Goal: Task Accomplishment & Management: Manage account settings

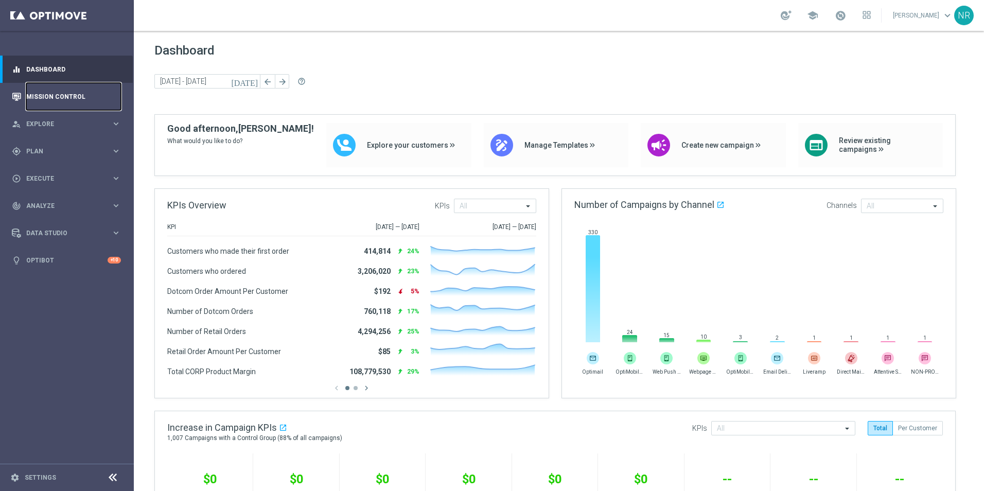
click at [91, 94] on link "Mission Control" at bounding box center [73, 96] width 95 height 27
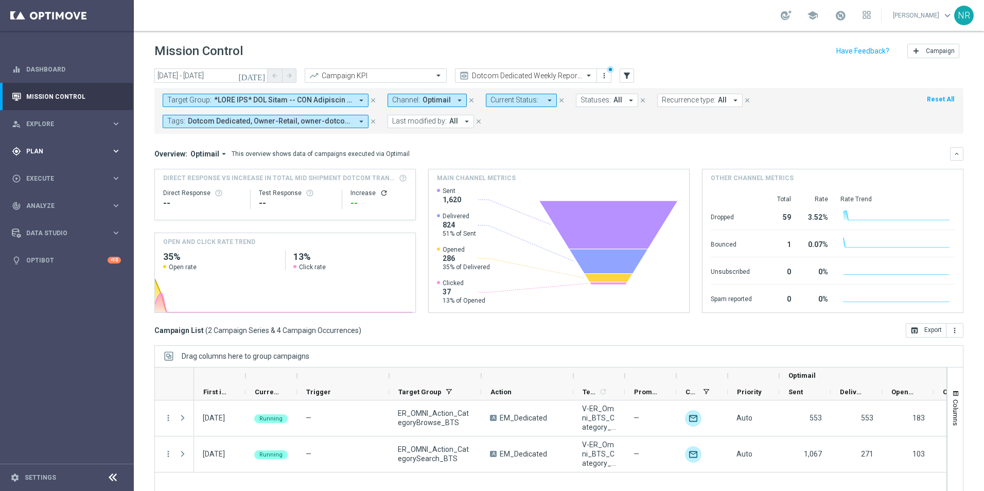
click at [55, 157] on div "gps_fixed Plan keyboard_arrow_right" at bounding box center [66, 150] width 133 height 27
click at [48, 168] on div "Target Groups" at bounding box center [80, 172] width 106 height 15
click at [47, 169] on link "Target Groups" at bounding box center [67, 172] width 80 height 8
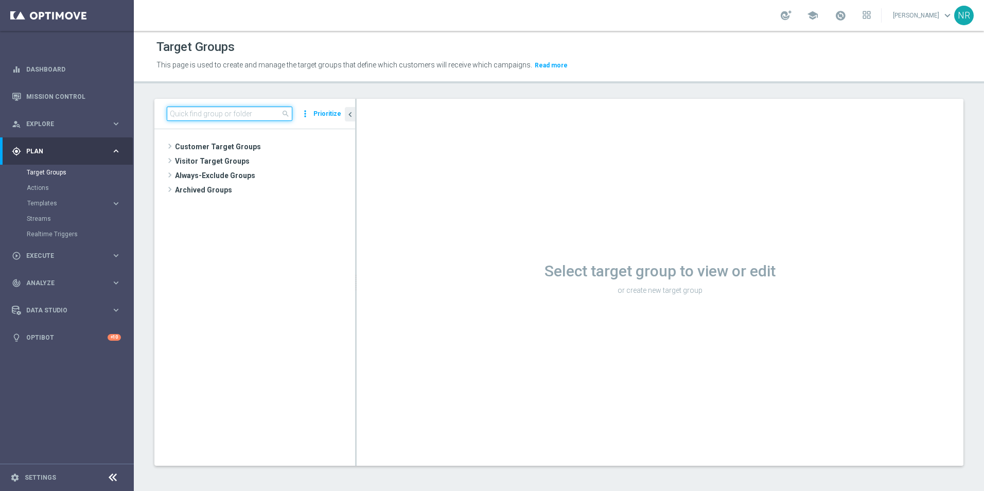
click at [251, 109] on input at bounding box center [230, 114] width 126 height 14
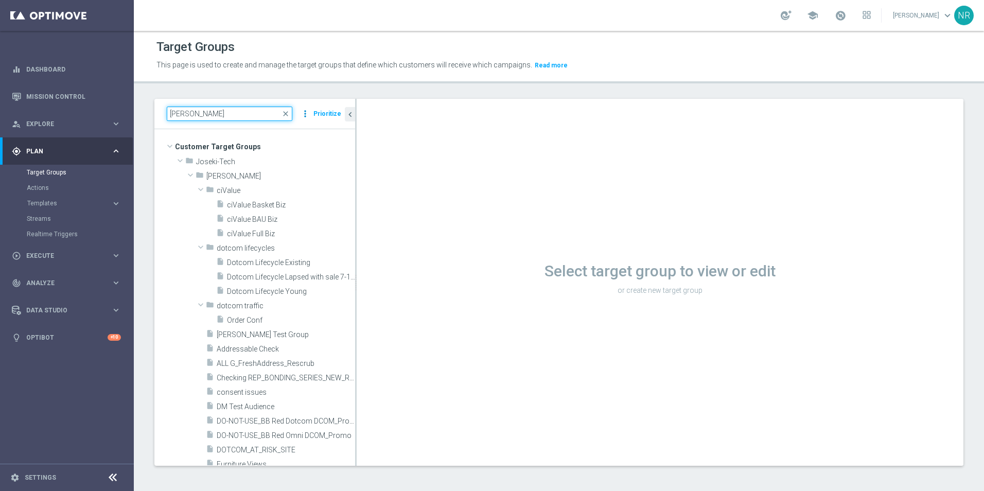
type input "[PERSON_NAME]"
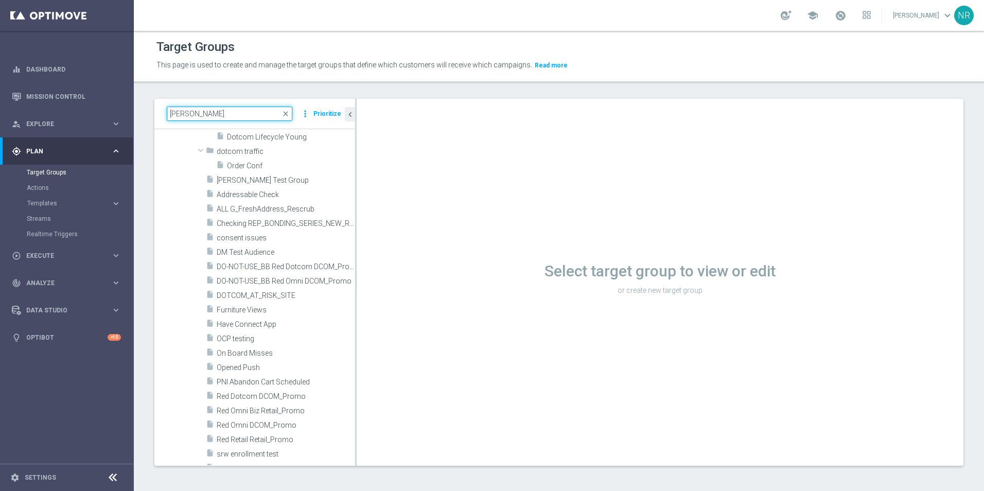
scroll to position [206, 0]
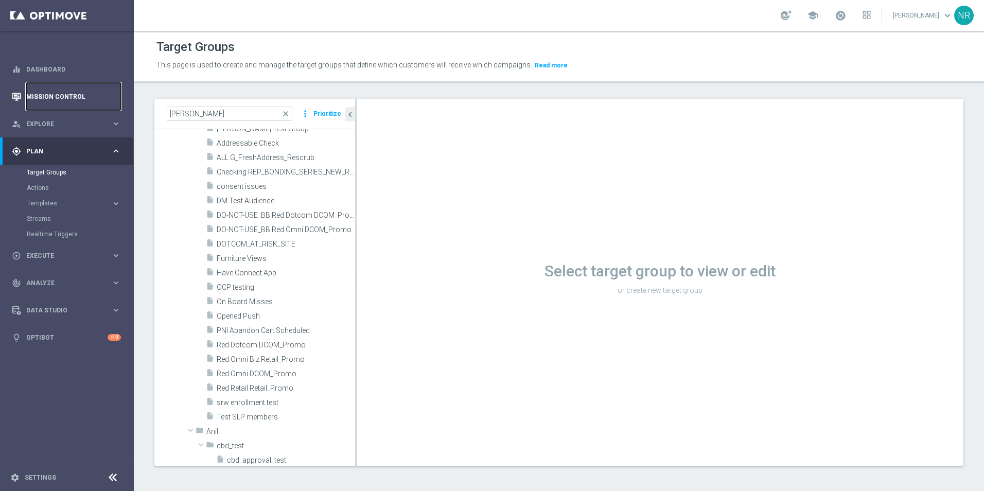
click at [84, 96] on link "Mission Control" at bounding box center [73, 96] width 95 height 27
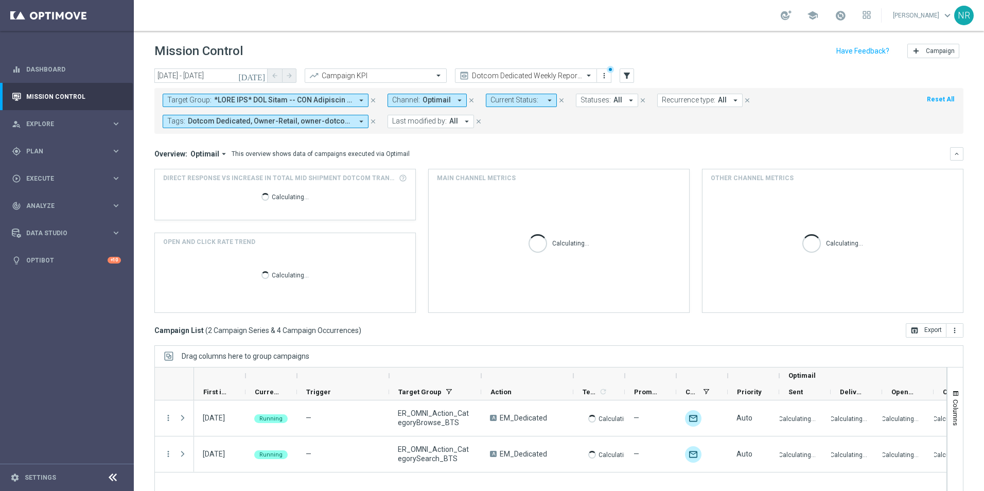
click at [332, 101] on span at bounding box center [283, 100] width 138 height 9
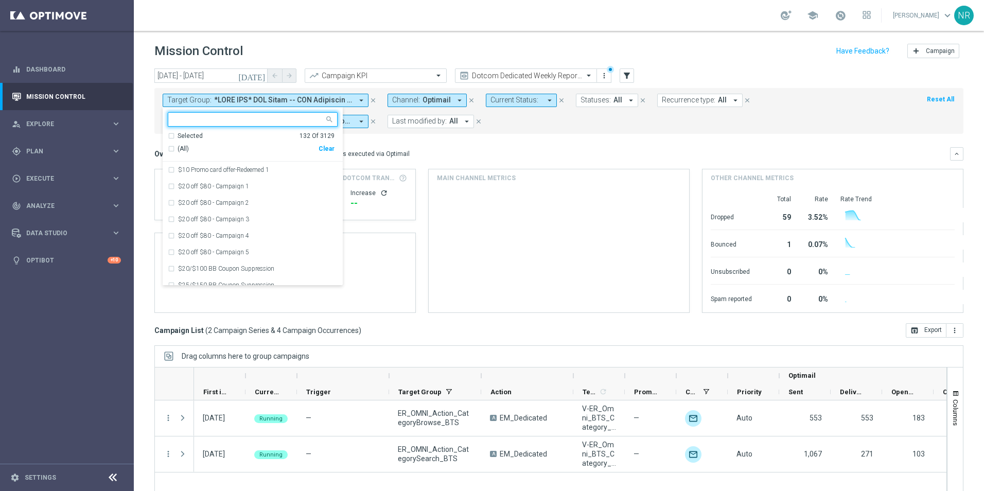
click at [0, 0] on div "Clear" at bounding box center [0, 0] width 0 height 0
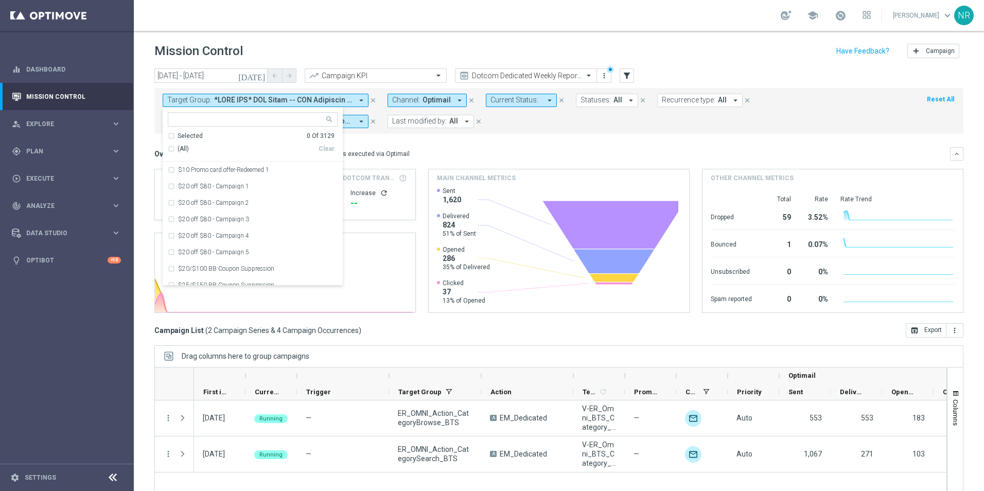
click at [244, 117] on input "text" at bounding box center [248, 119] width 151 height 9
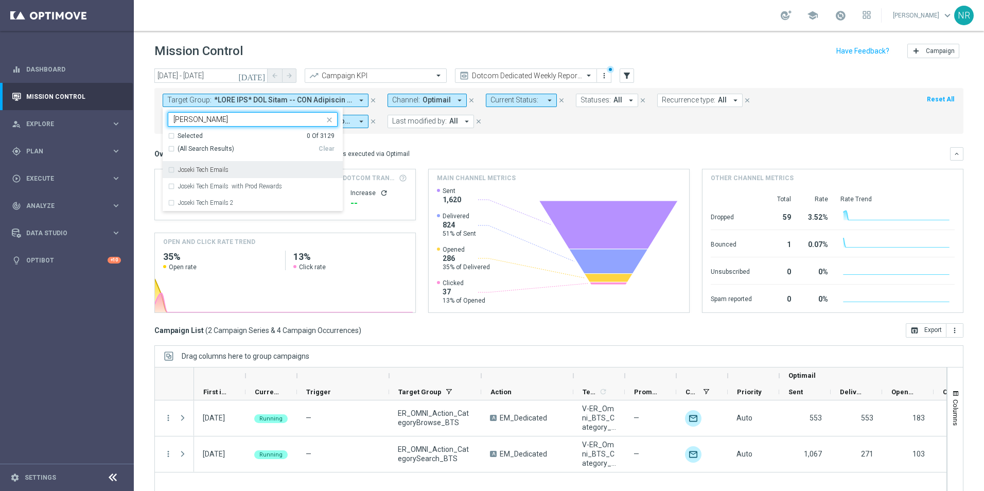
click at [210, 172] on label "Joseki Tech Emails" at bounding box center [203, 170] width 50 height 6
type input "[PERSON_NAME]"
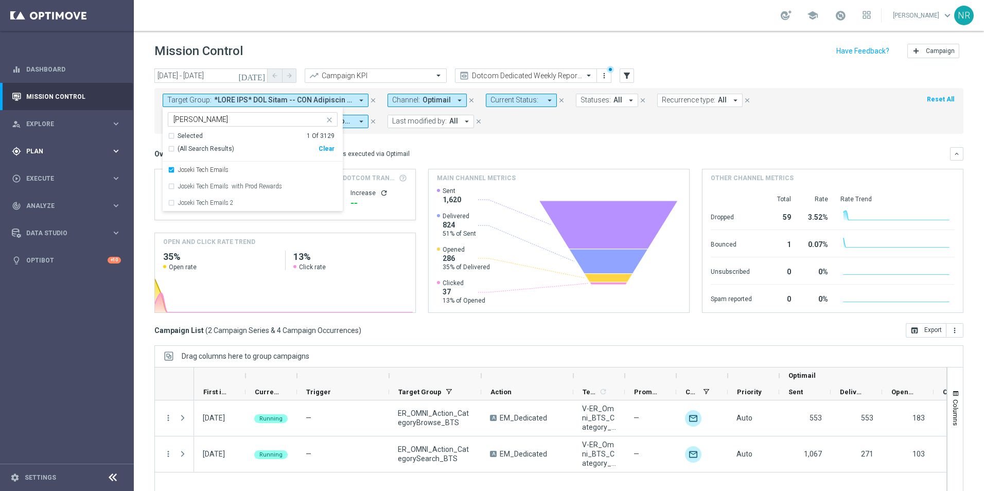
click at [72, 155] on div "gps_fixed Plan" at bounding box center [61, 151] width 99 height 9
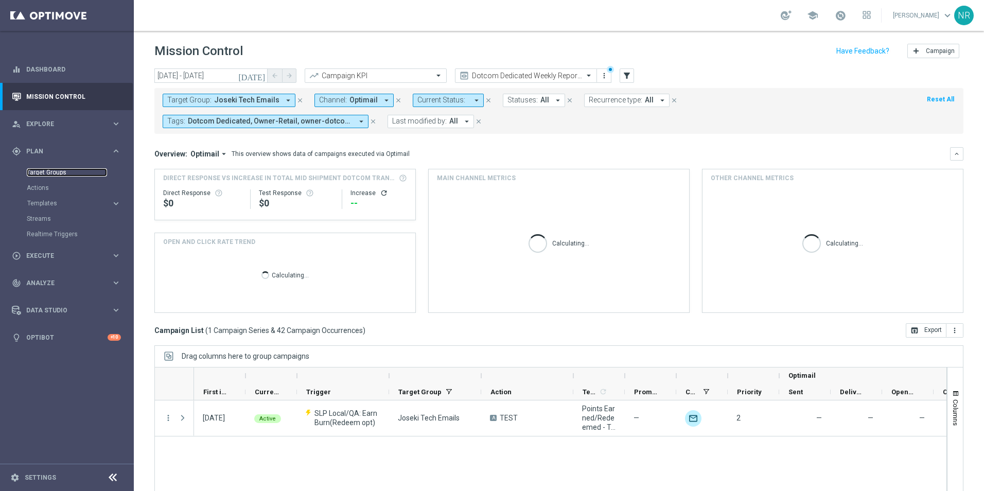
click at [50, 170] on link "Target Groups" at bounding box center [67, 172] width 80 height 8
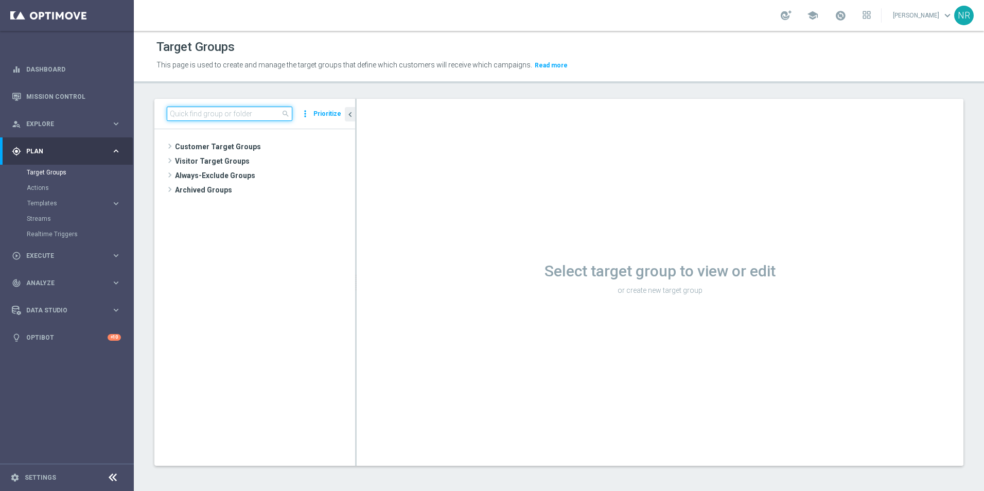
click at [226, 116] on input at bounding box center [230, 114] width 126 height 14
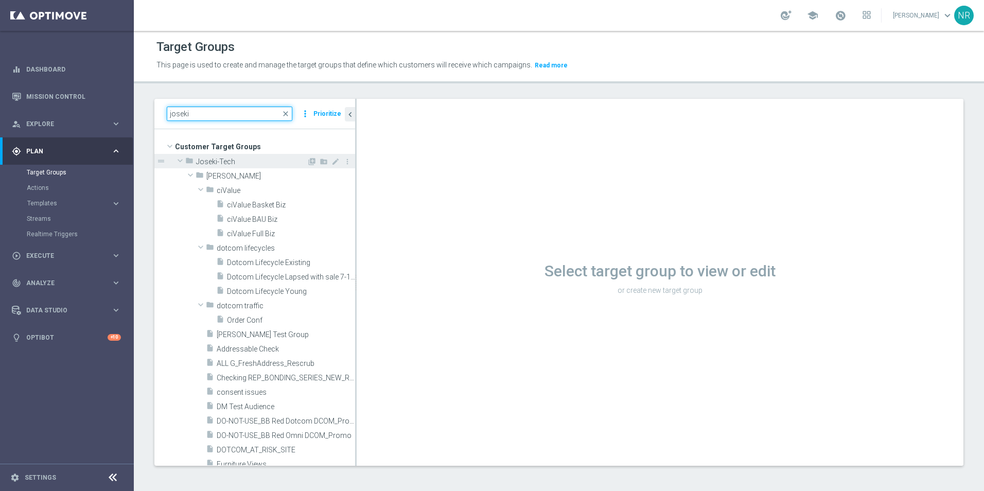
type input "joseki"
click at [180, 160] on span at bounding box center [180, 160] width 12 height 10
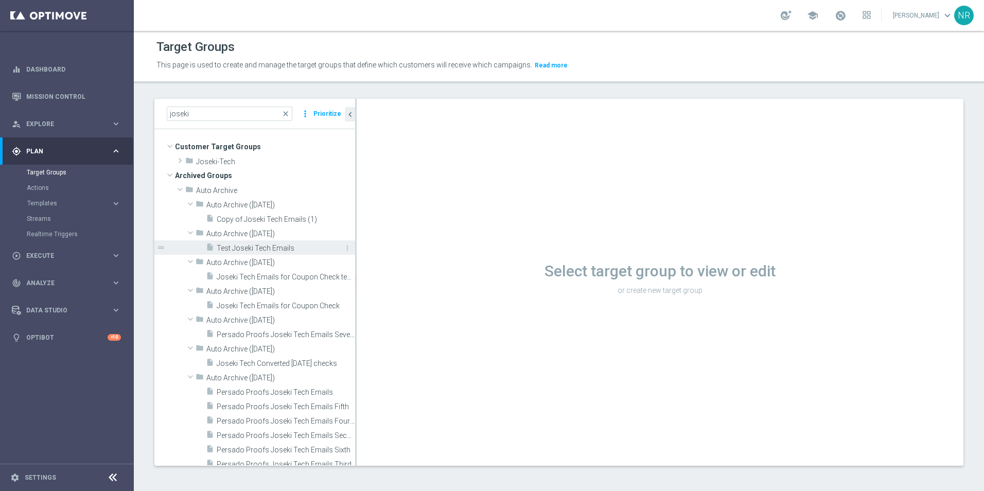
click at [279, 252] on span "Test Joseki Tech Emails" at bounding box center [274, 248] width 115 height 9
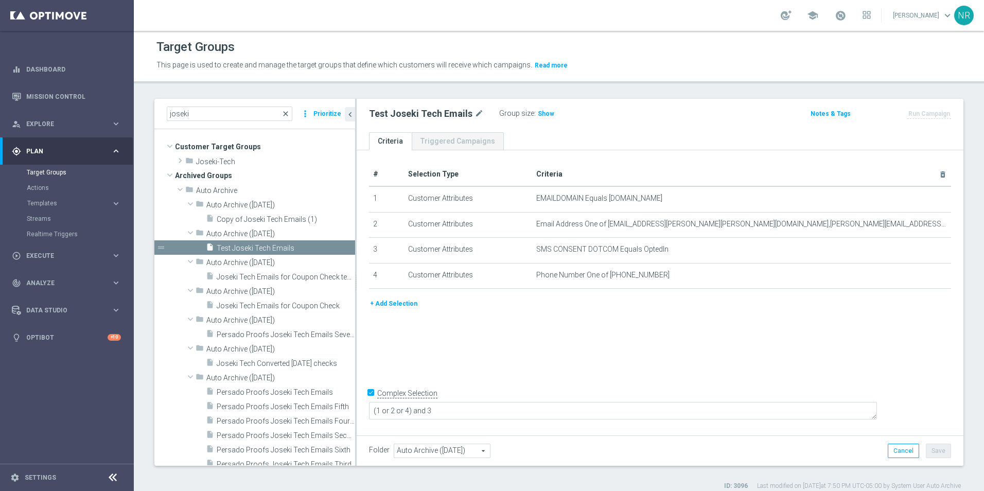
click at [287, 115] on span "close" at bounding box center [286, 114] width 8 height 8
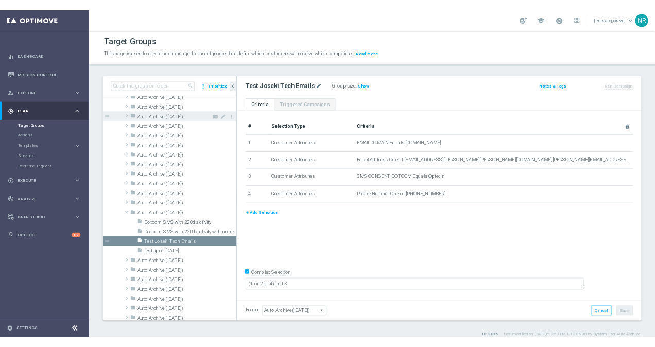
scroll to position [2669, 0]
